Goal: Transaction & Acquisition: Purchase product/service

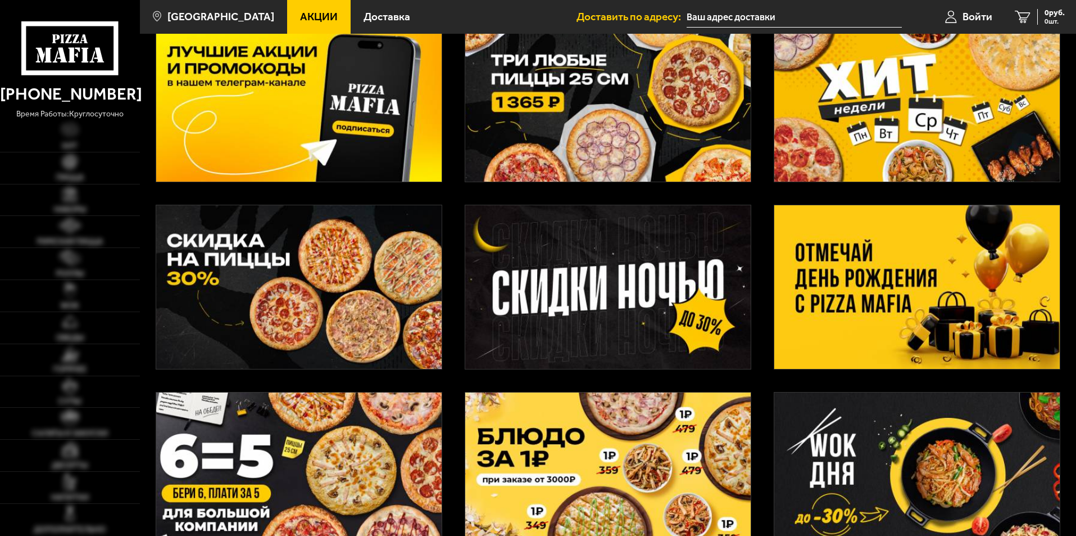
scroll to position [225, 0]
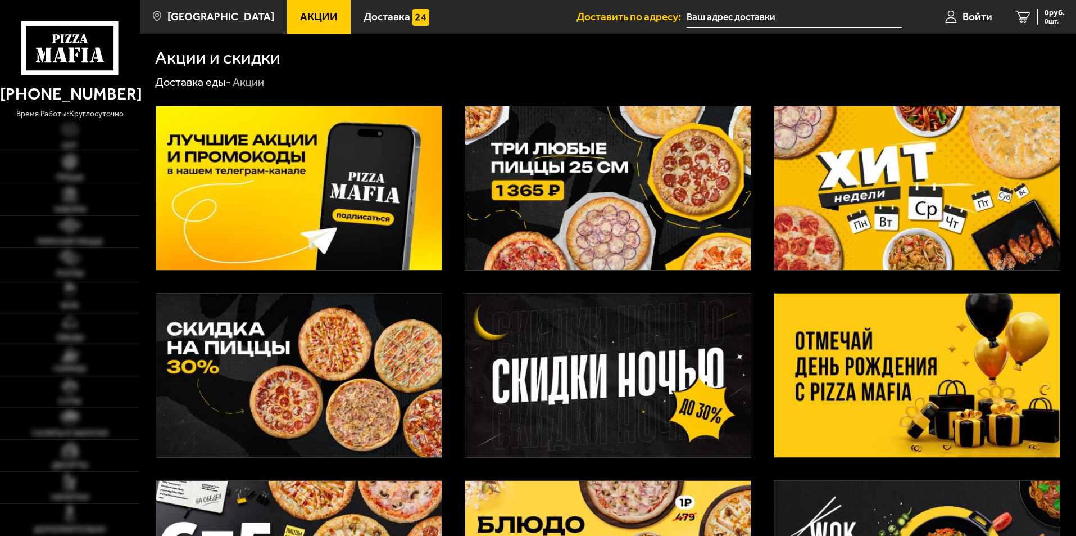
scroll to position [225, 0]
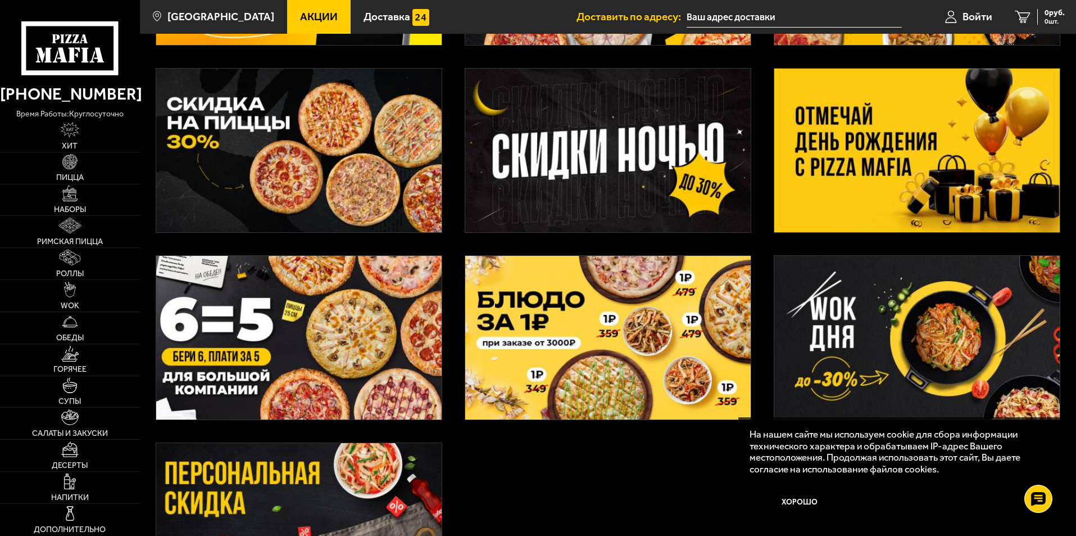
click at [927, 191] on img at bounding box center [916, 151] width 285 height 164
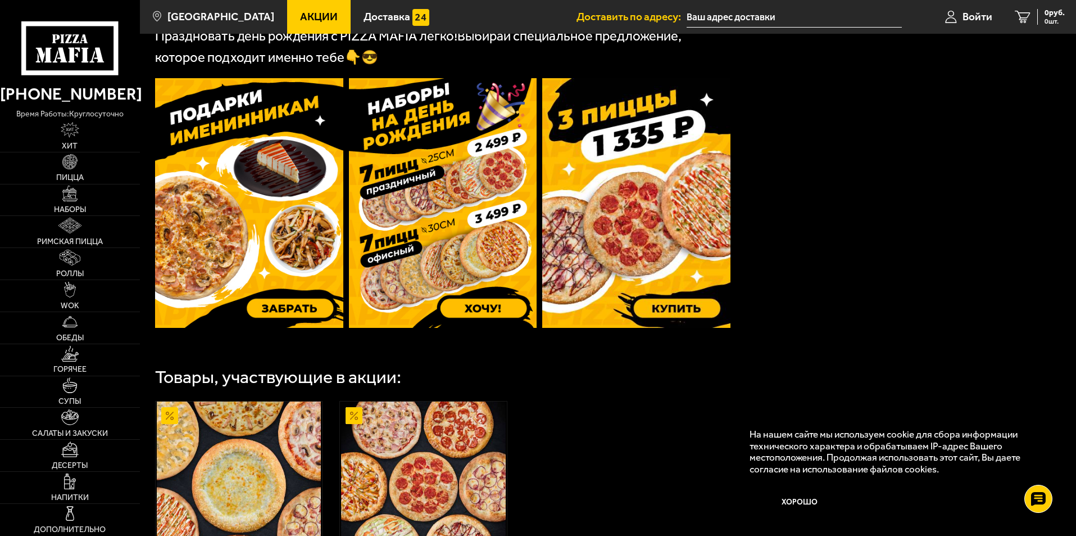
scroll to position [315, 0]
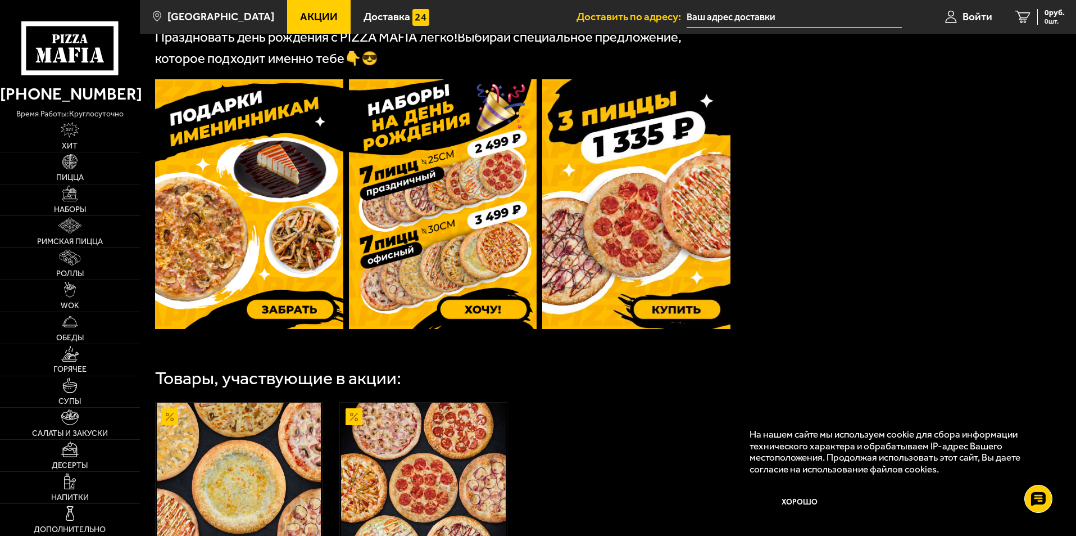
click at [476, 190] on img at bounding box center [443, 203] width 188 height 249
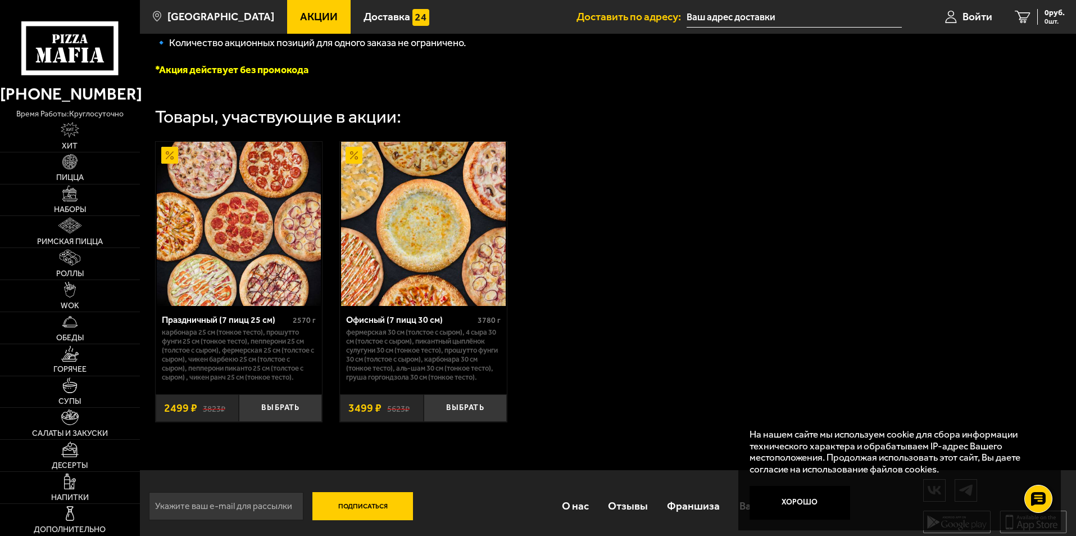
scroll to position [331, 0]
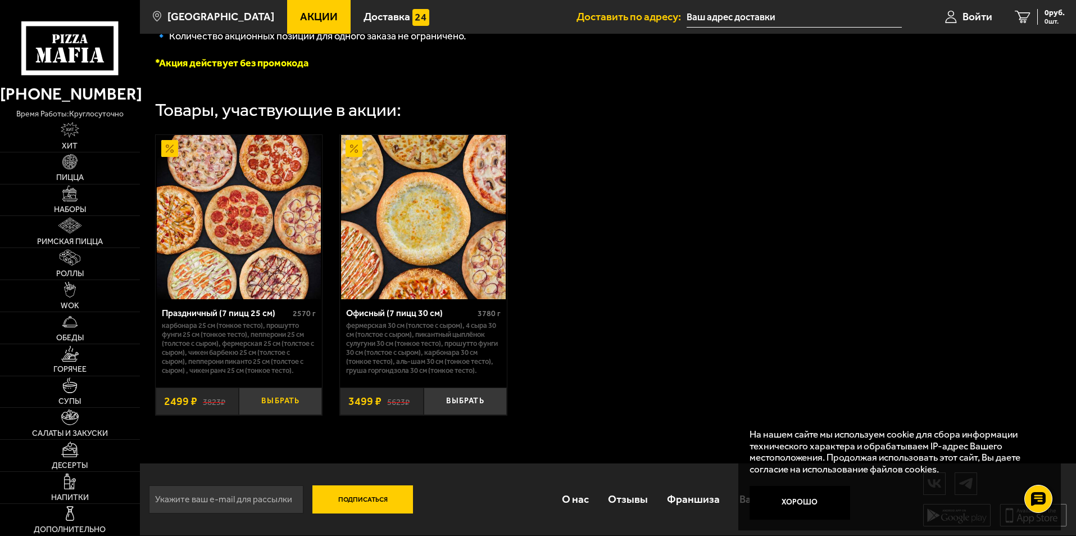
click at [280, 397] on button "Выбрать" at bounding box center [280, 401] width 83 height 28
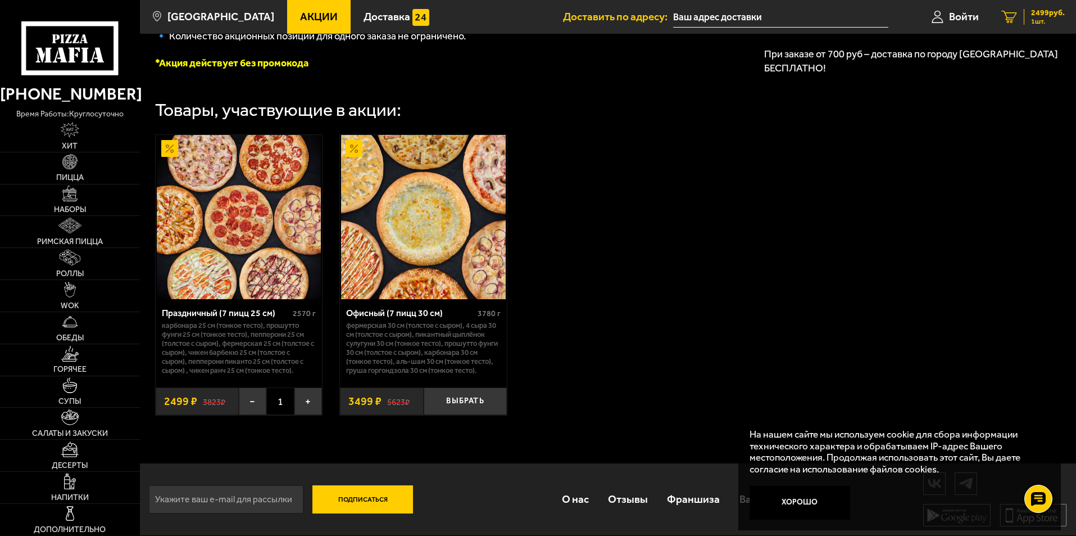
click at [1028, 16] on div "2499 руб. 1 шт." at bounding box center [1044, 17] width 41 height 16
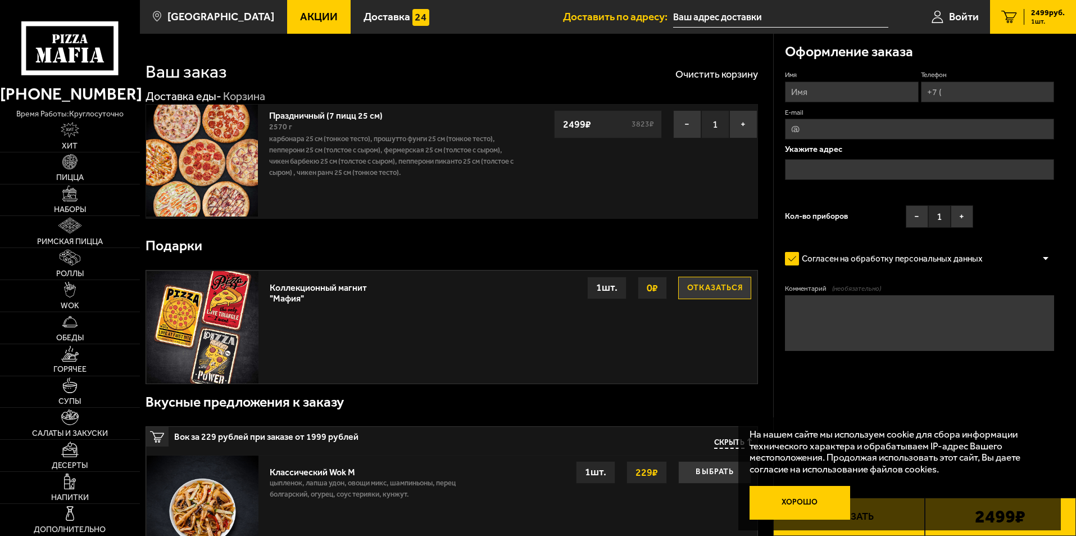
click at [789, 507] on button "Хорошо" at bounding box center [800, 503] width 101 height 34
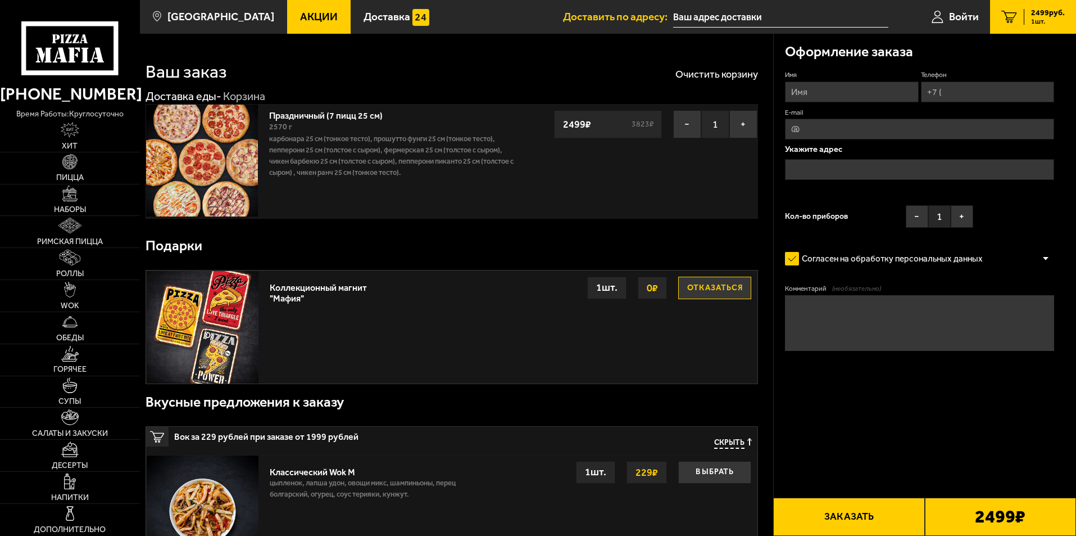
click at [848, 85] on input "Имя" at bounding box center [851, 91] width 133 height 21
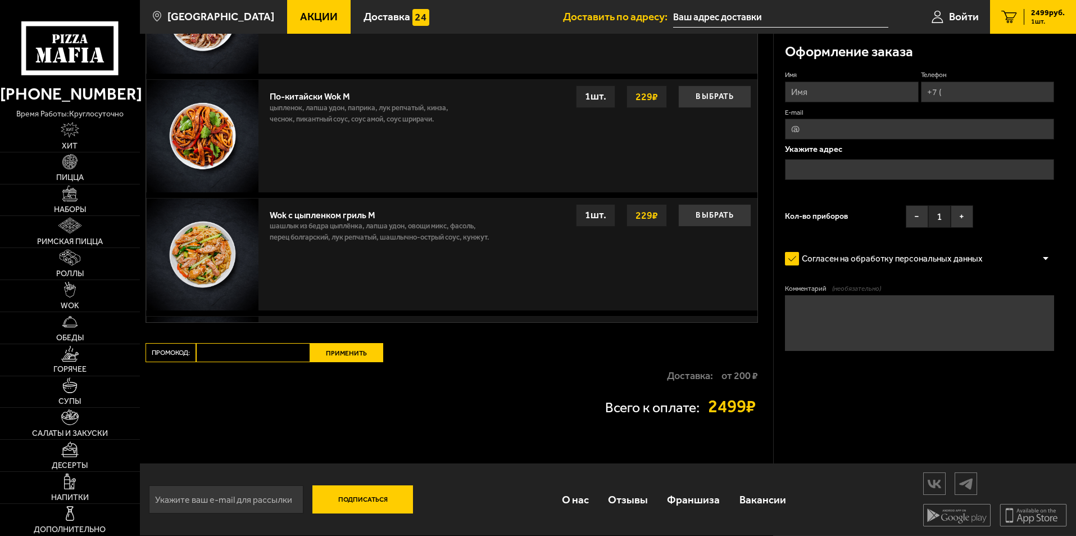
scroll to position [613, 0]
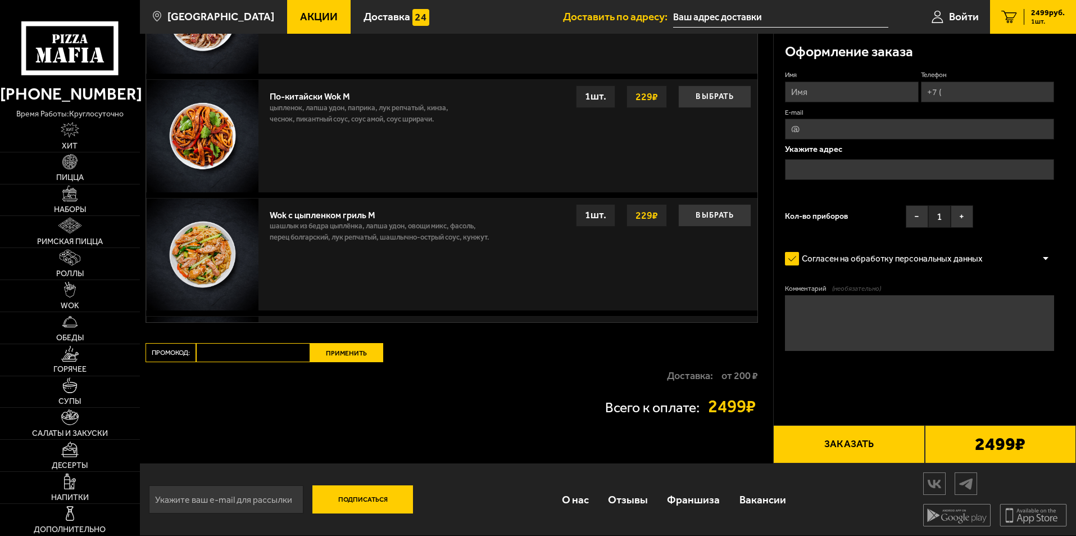
drag, startPoint x: 249, startPoint y: 337, endPoint x: 252, endPoint y: 343, distance: 6.1
click at [271, 357] on input "Промокод:" at bounding box center [253, 352] width 114 height 19
click at [275, 353] on input "Промокод:" at bounding box center [253, 352] width 114 height 19
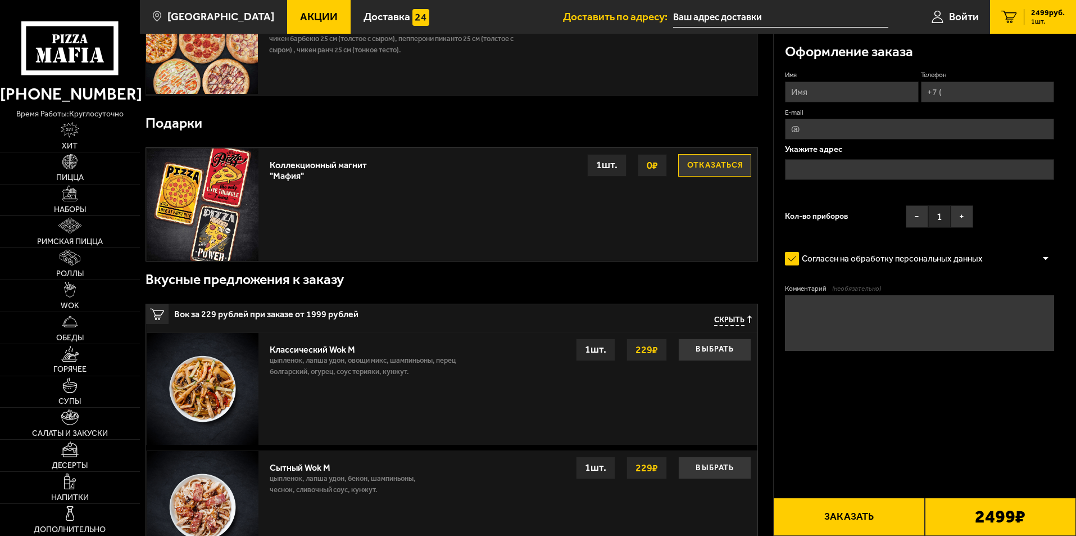
scroll to position [0, 0]
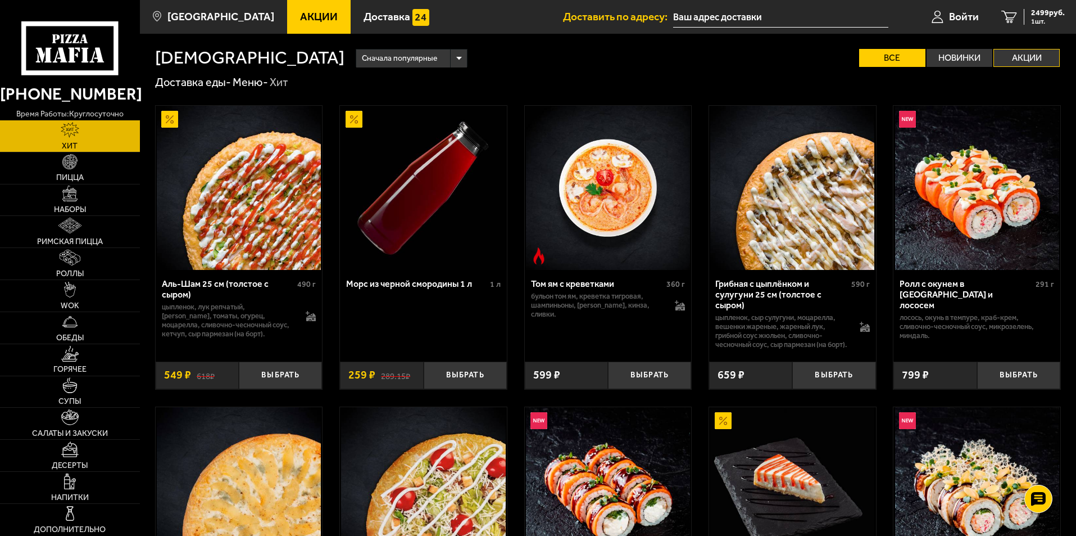
click at [1043, 60] on label "Акции" at bounding box center [1027, 58] width 66 height 18
click at [0, 0] on input "Акции" at bounding box center [0, 0] width 0 height 0
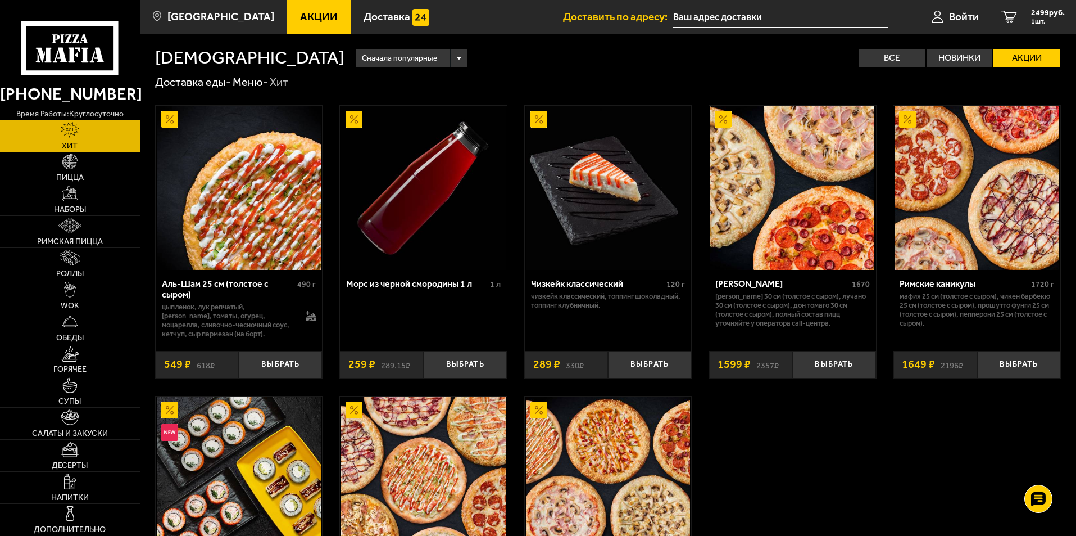
click at [76, 48] on use at bounding box center [77, 50] width 5 height 4
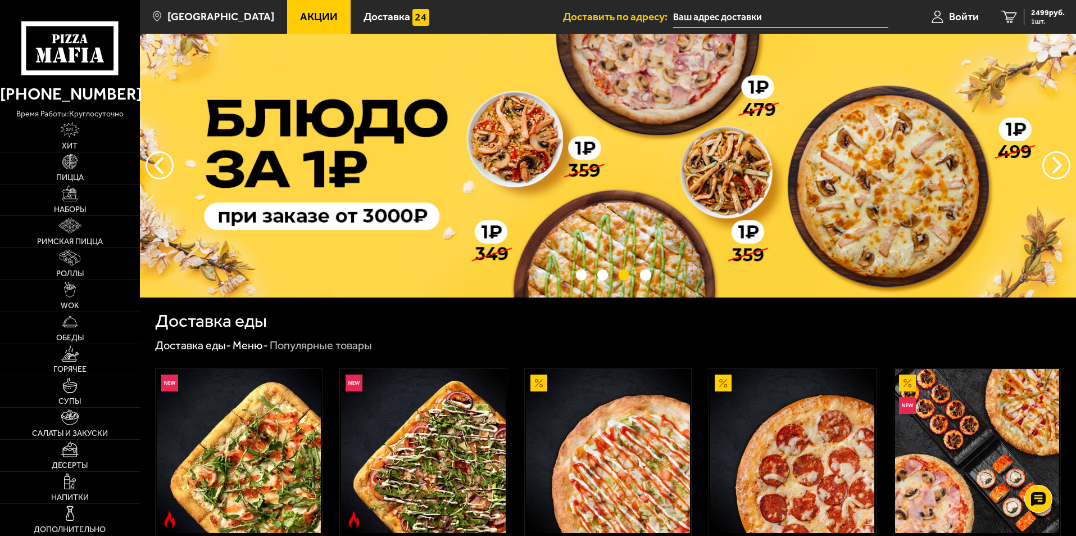
click at [63, 51] on use at bounding box center [62, 55] width 10 height 15
click at [300, 13] on span "Акции" at bounding box center [319, 16] width 38 height 11
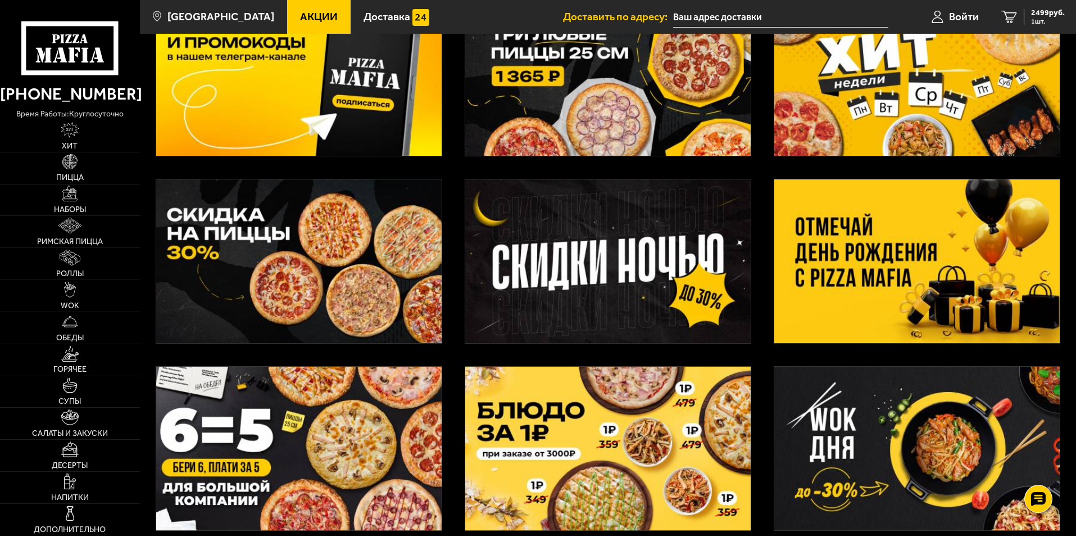
scroll to position [112, 0]
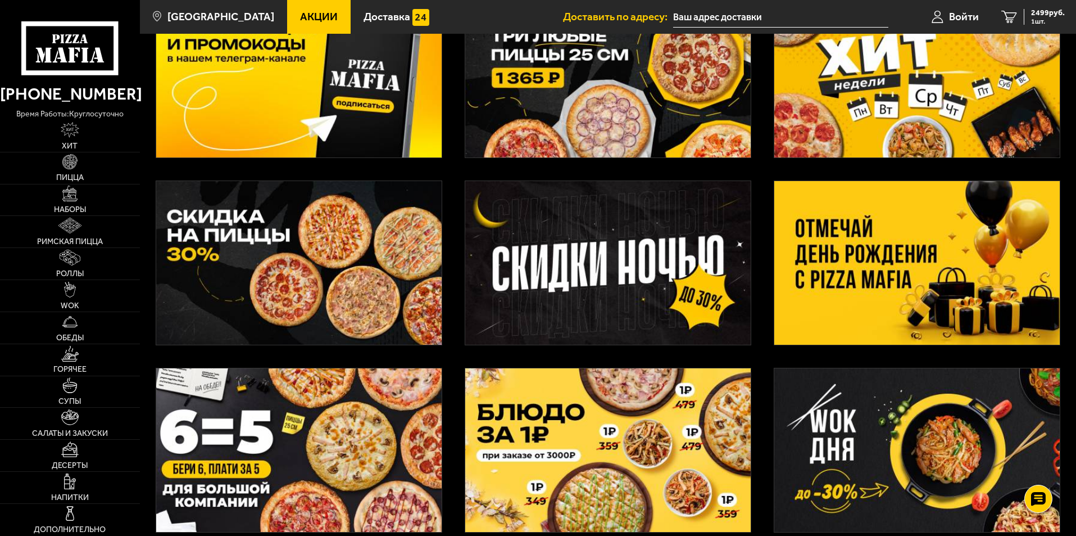
click at [891, 267] on img at bounding box center [916, 263] width 285 height 164
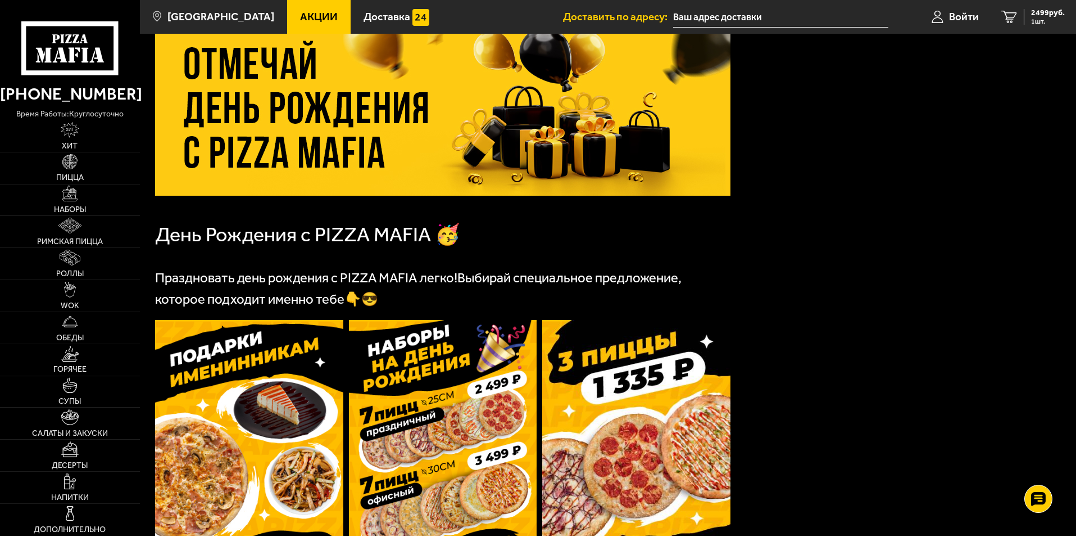
scroll to position [169, 0]
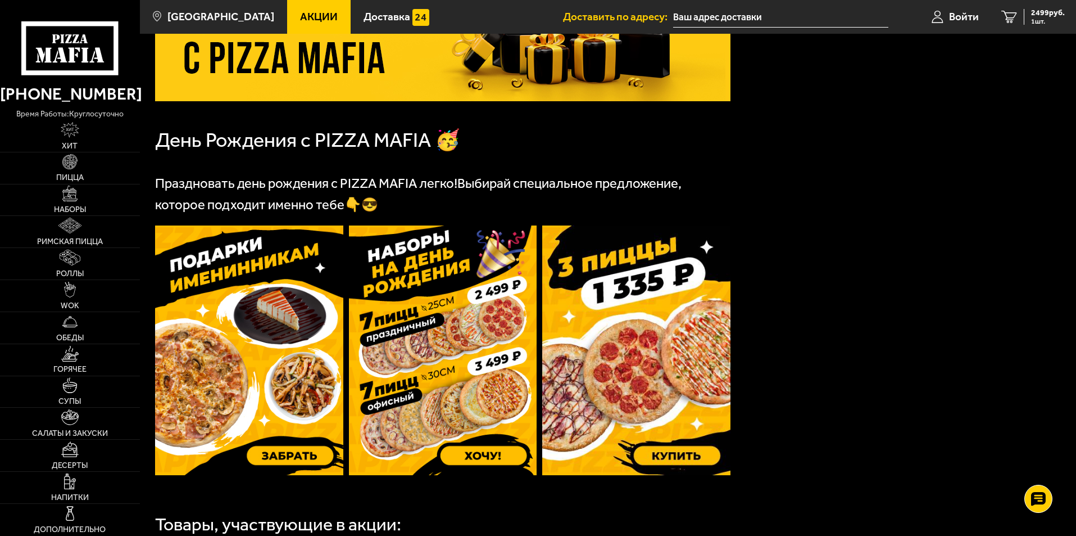
click at [246, 382] on img at bounding box center [249, 349] width 188 height 249
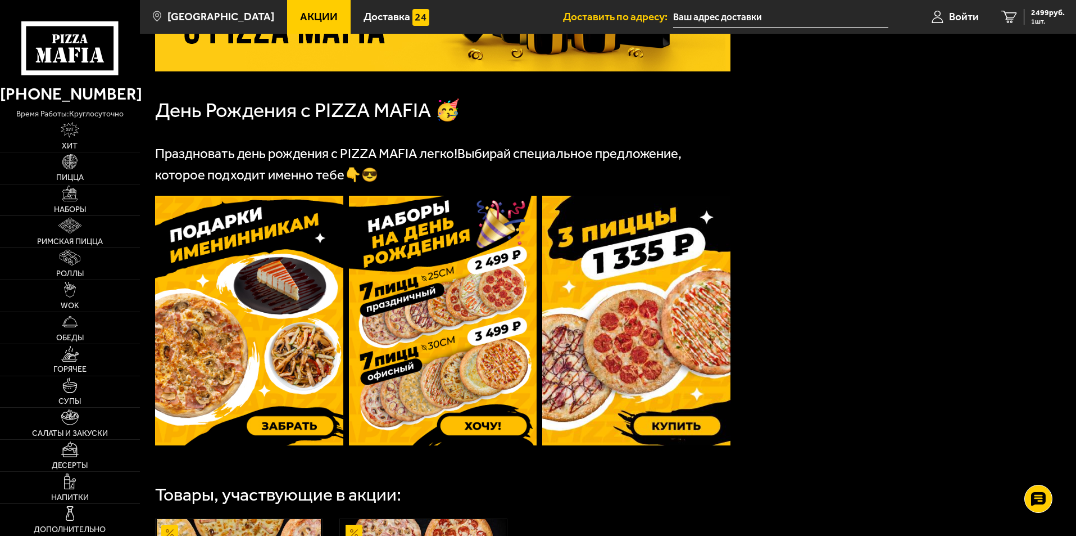
scroll to position [281, 0]
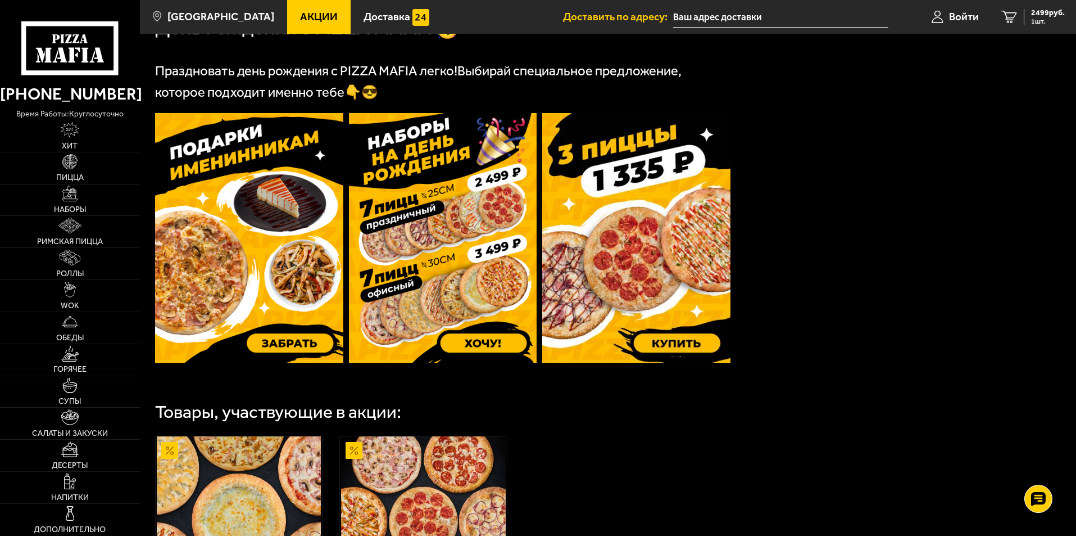
click at [224, 238] on img at bounding box center [249, 237] width 188 height 249
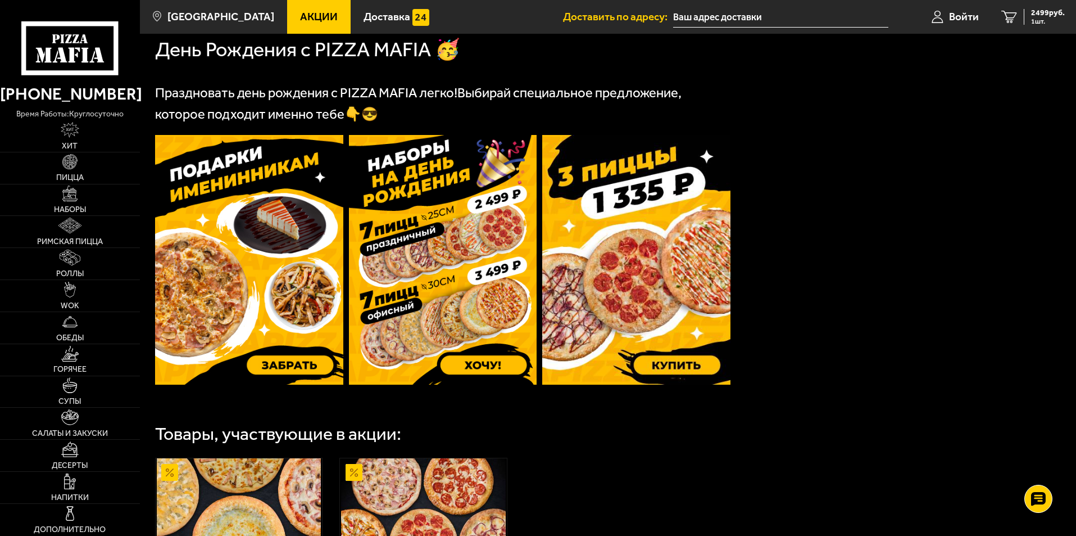
scroll to position [225, 0]
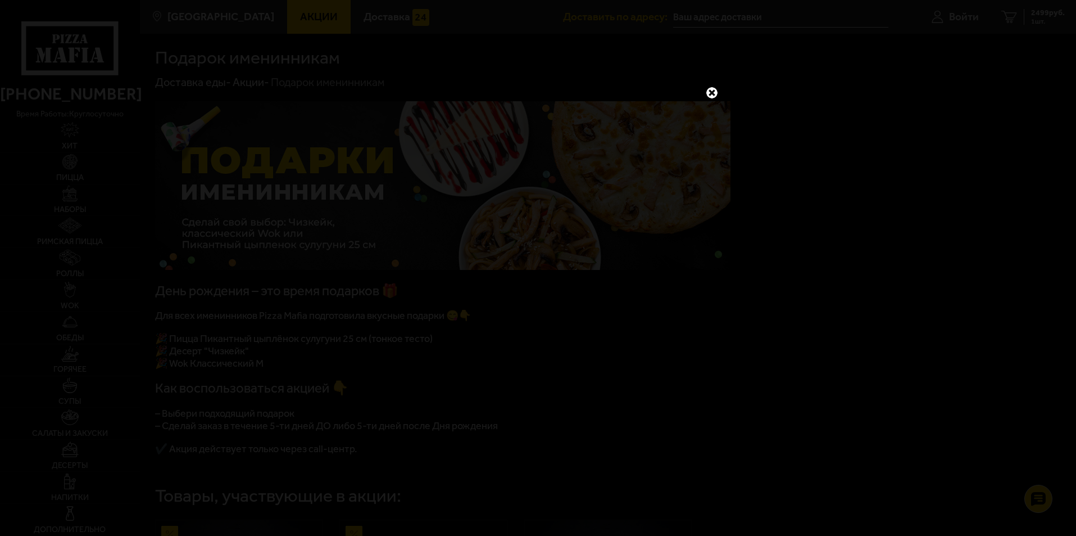
click at [708, 88] on link at bounding box center [712, 92] width 15 height 15
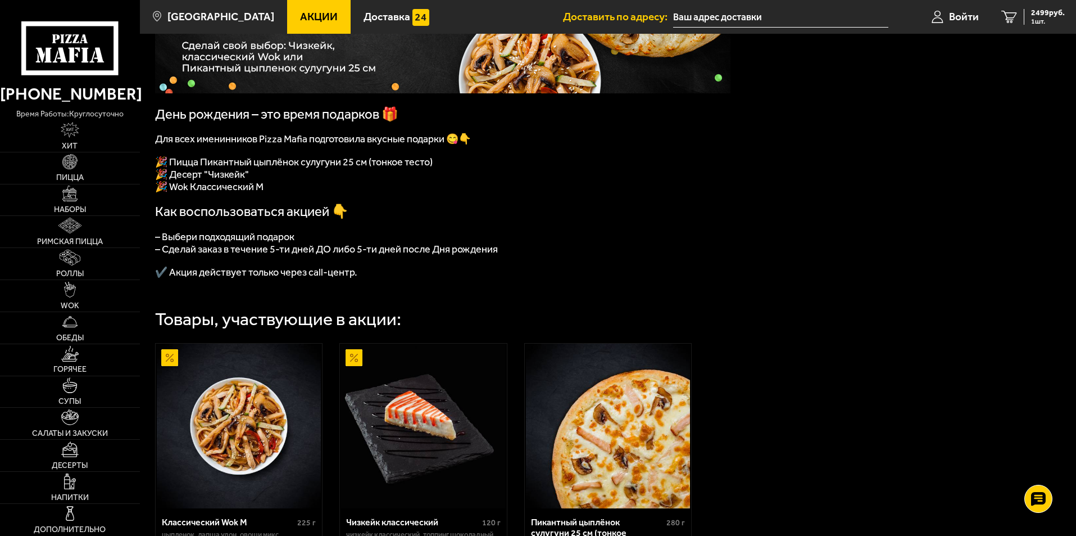
scroll to position [157, 0]
